Goal: Task Accomplishment & Management: Complete application form

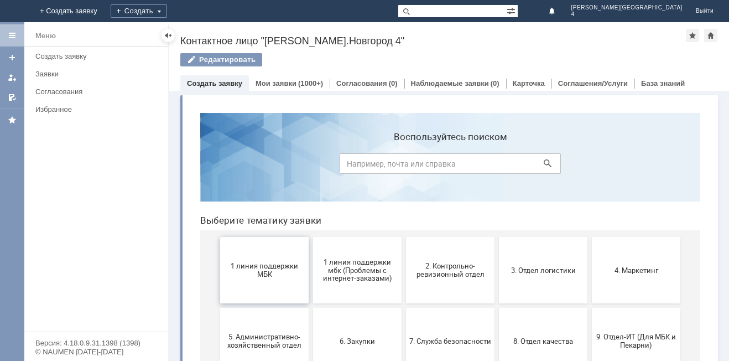
click at [296, 265] on span "1 линия поддержки МБК" at bounding box center [265, 270] width 82 height 17
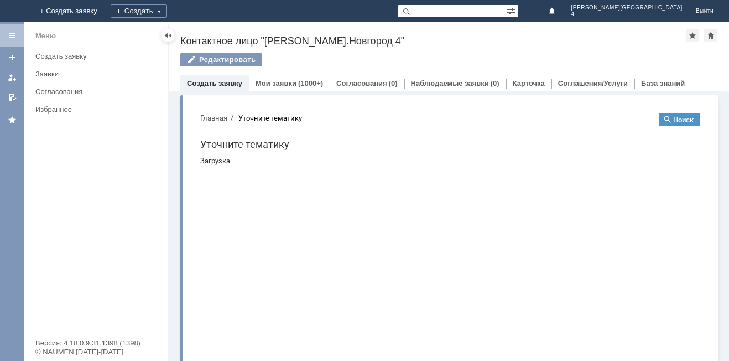
click at [296, 174] on html "Главная Уточните тематику Поиск Уточните тематику Загрузка..." at bounding box center [450, 139] width 518 height 70
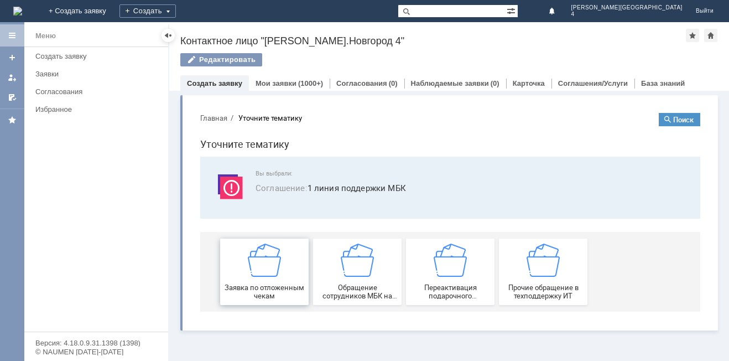
click at [265, 275] on img at bounding box center [264, 260] width 33 height 33
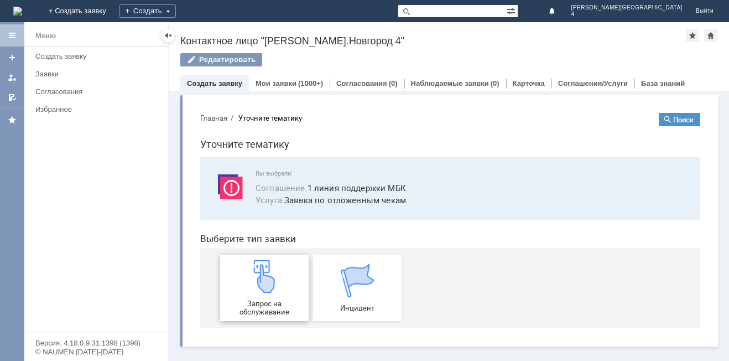
click at [265, 275] on img at bounding box center [264, 276] width 33 height 33
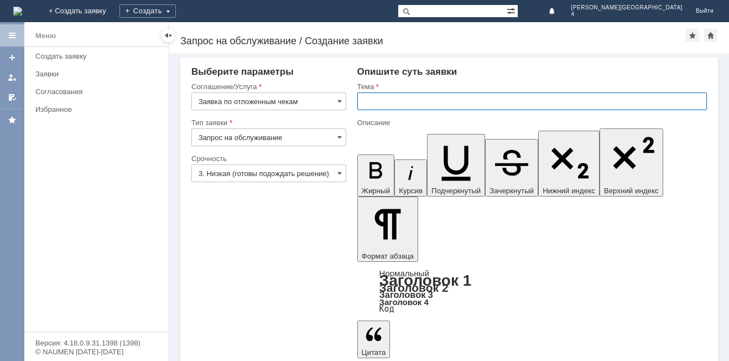
click at [404, 103] on input "text" at bounding box center [533, 101] width 350 height 18
type input "отложенный чек"
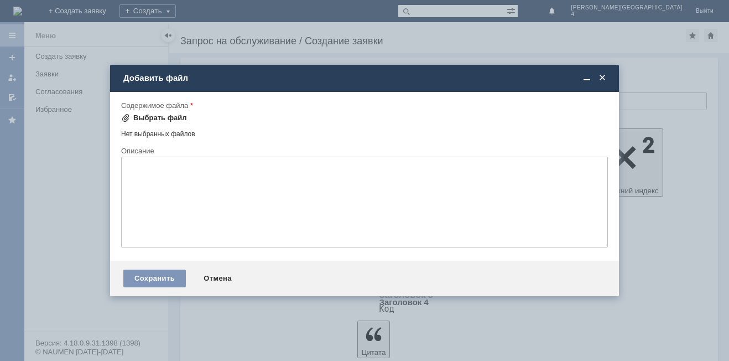
click at [126, 115] on span at bounding box center [125, 117] width 9 height 9
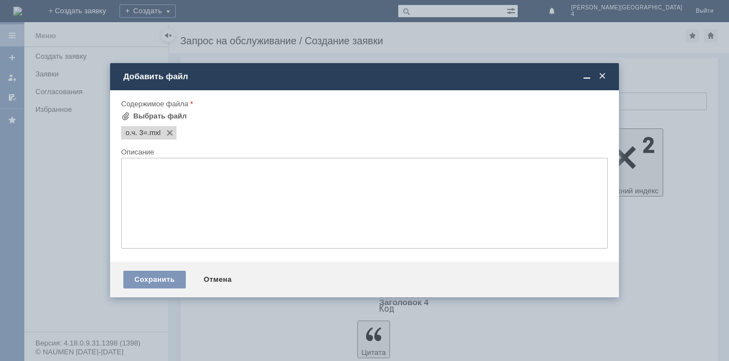
drag, startPoint x: 154, startPoint y: 276, endPoint x: 166, endPoint y: 273, distance: 11.8
click at [156, 276] on div "Сохранить" at bounding box center [154, 280] width 63 height 18
